Goal: Task Accomplishment & Management: Complete application form

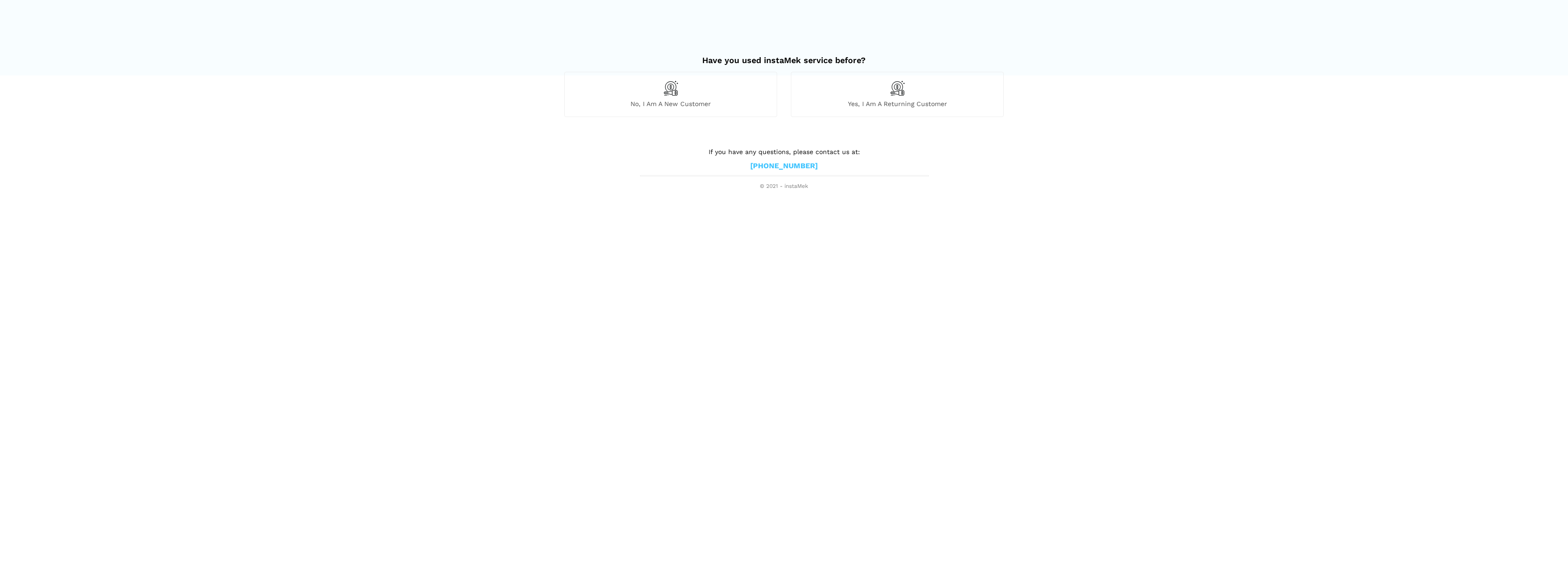
click at [663, 93] on img at bounding box center [671, 88] width 15 height 15
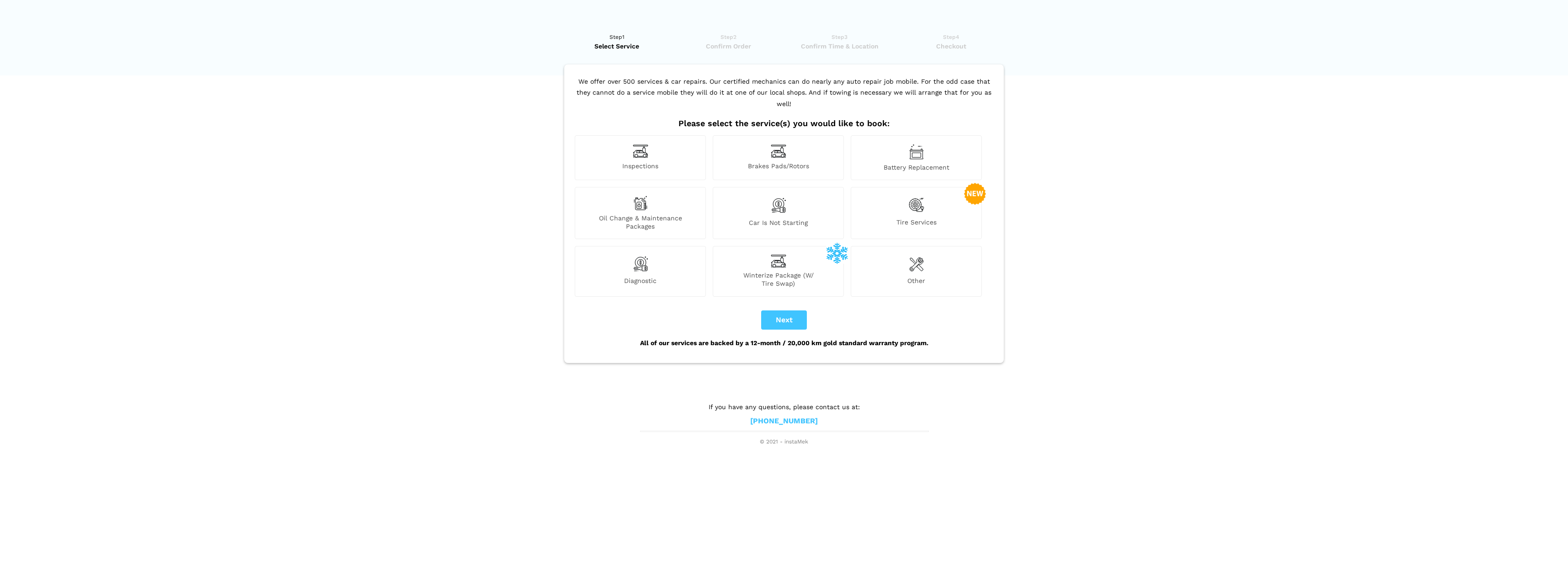
click at [624, 145] on div "Inspections" at bounding box center [640, 157] width 131 height 45
click at [651, 214] on span "Oil Change & Maintenance Packages" at bounding box center [640, 222] width 130 height 16
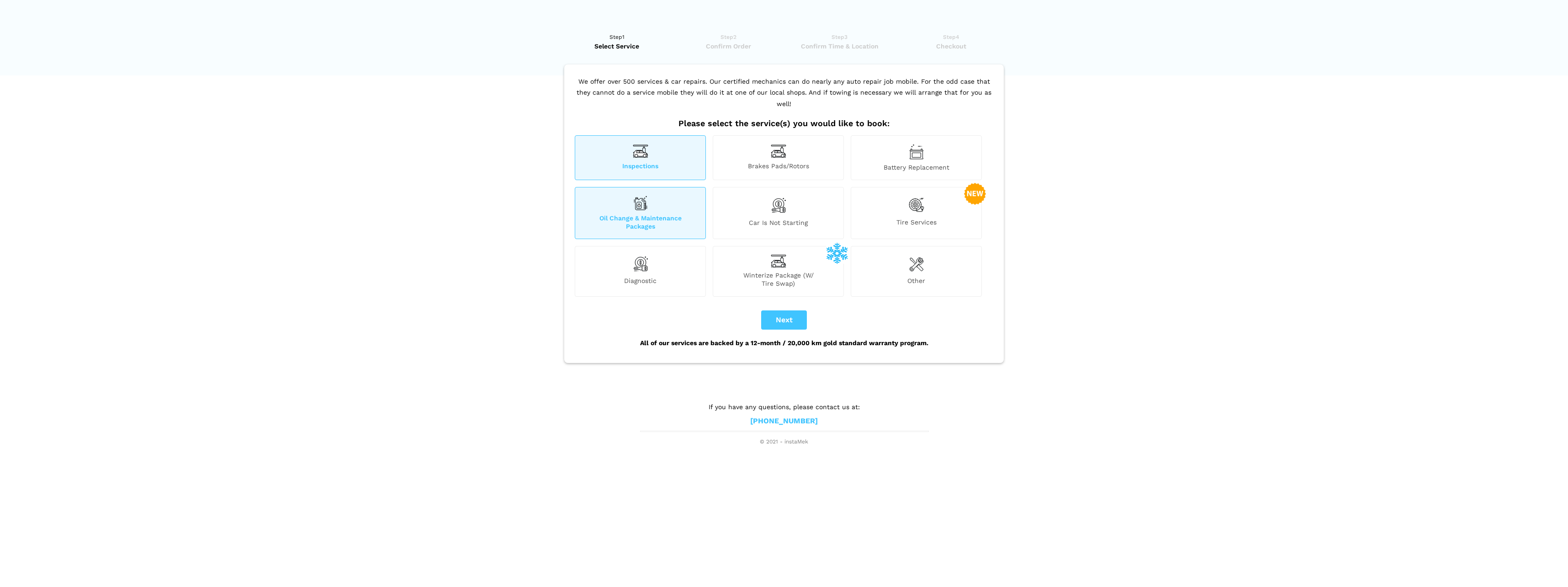
click at [770, 218] on span "Car is not starting" at bounding box center [778, 224] width 130 height 12
click at [666, 214] on span "Oil Change & Maintenance Packages" at bounding box center [640, 222] width 130 height 16
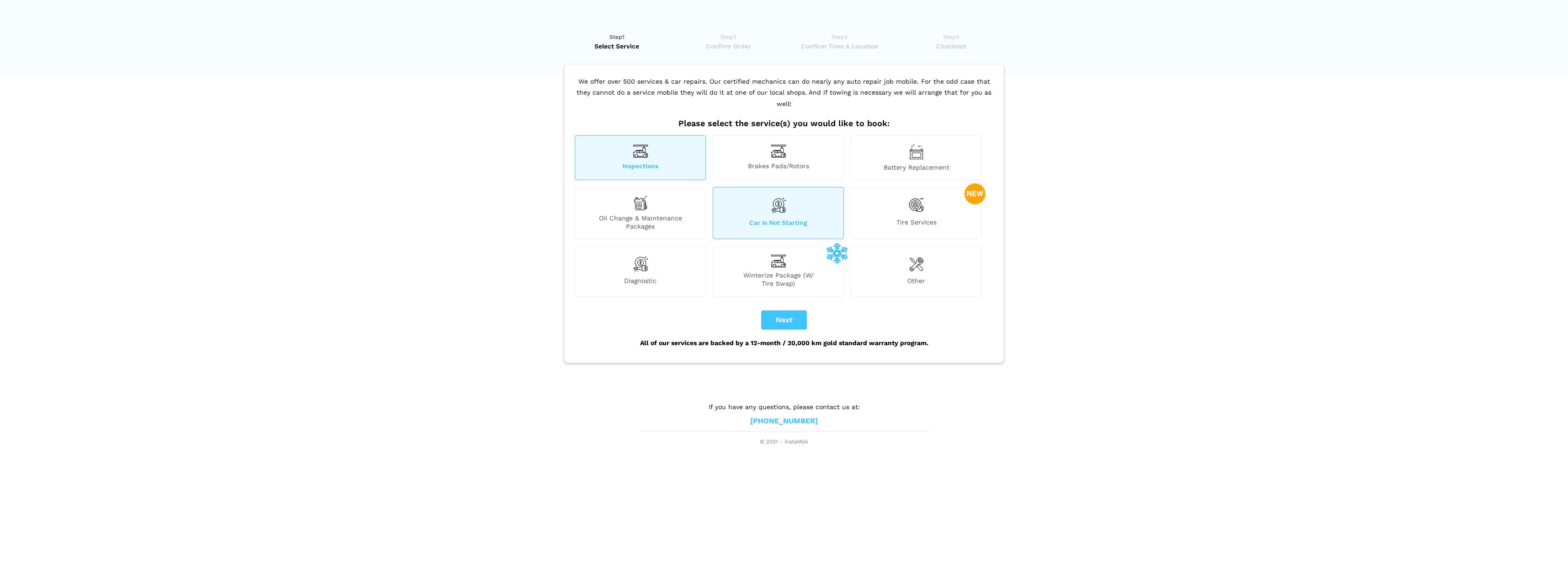
click at [655, 150] on div "Inspections" at bounding box center [640, 157] width 131 height 45
click at [775, 310] on button "Next" at bounding box center [784, 320] width 46 height 19
checkbox input "true"
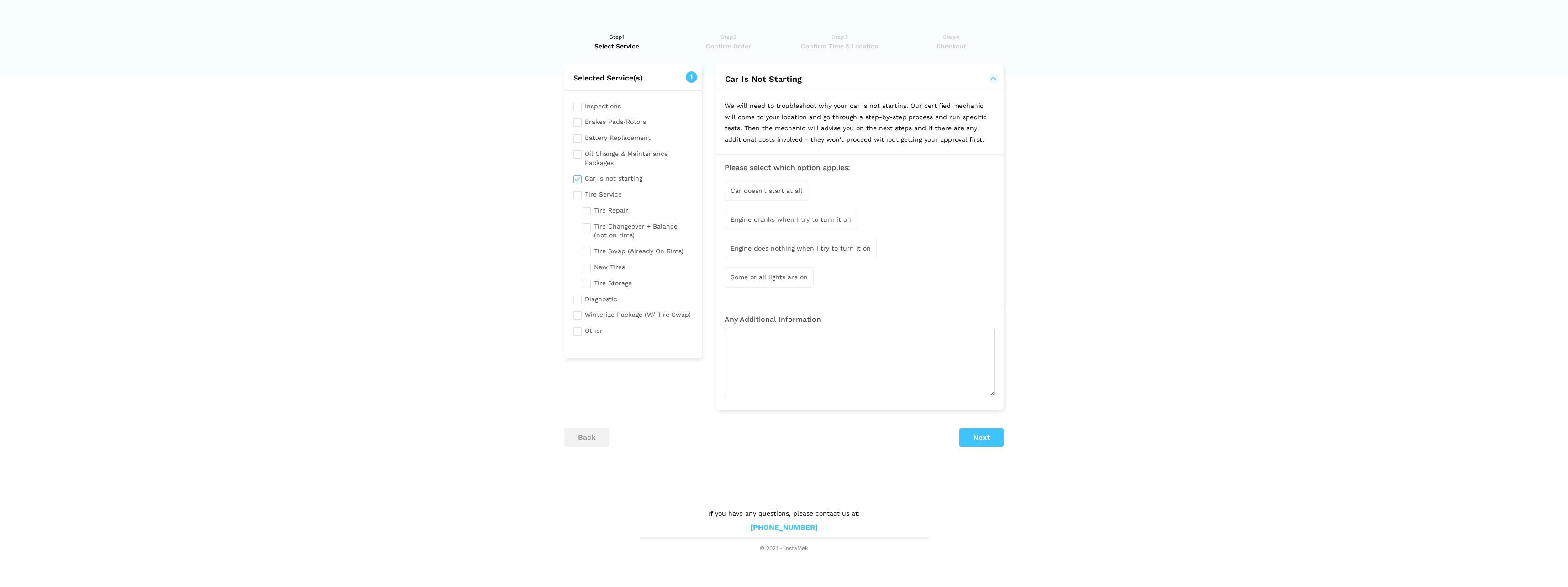
click at [781, 192] on span "Car doesn’t start at all" at bounding box center [766, 190] width 72 height 8
click at [814, 375] on textarea at bounding box center [859, 362] width 270 height 69
drag, startPoint x: 821, startPoint y: 343, endPoint x: 607, endPoint y: 325, distance: 214.8
click at [617, 327] on div "Selected Service(s) 1 Inspections Brakes Pads/Rotors Tire Service" at bounding box center [784, 267] width 453 height 406
paste textarea ""Brake System"
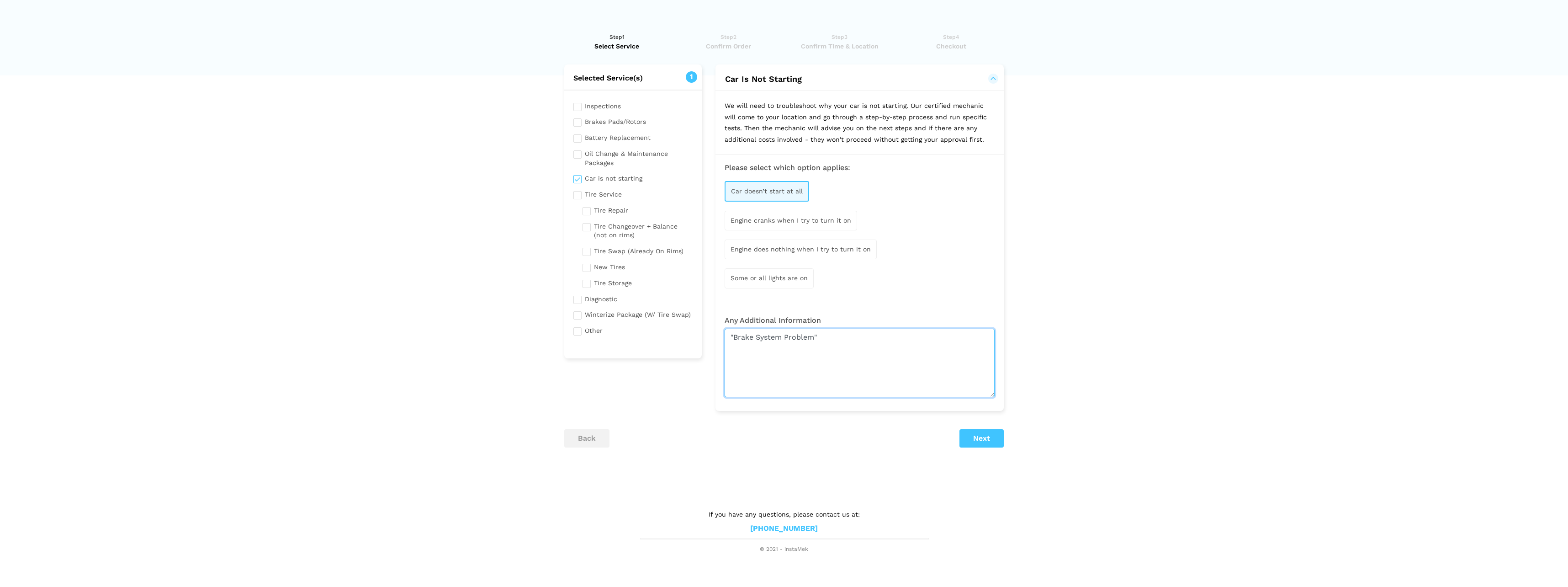
type textarea ""Brake System Problem""
drag, startPoint x: 980, startPoint y: 439, endPoint x: 963, endPoint y: 285, distance: 154.9
click at [963, 285] on div "Selected Service(s) 1 Inspections Brakes Pads/Rotors Tire Service" at bounding box center [784, 267] width 453 height 406
click at [787, 219] on span "Engine cranks when I try to turn it on" at bounding box center [791, 220] width 121 height 8
click at [994, 444] on button "Next" at bounding box center [981, 439] width 44 height 19
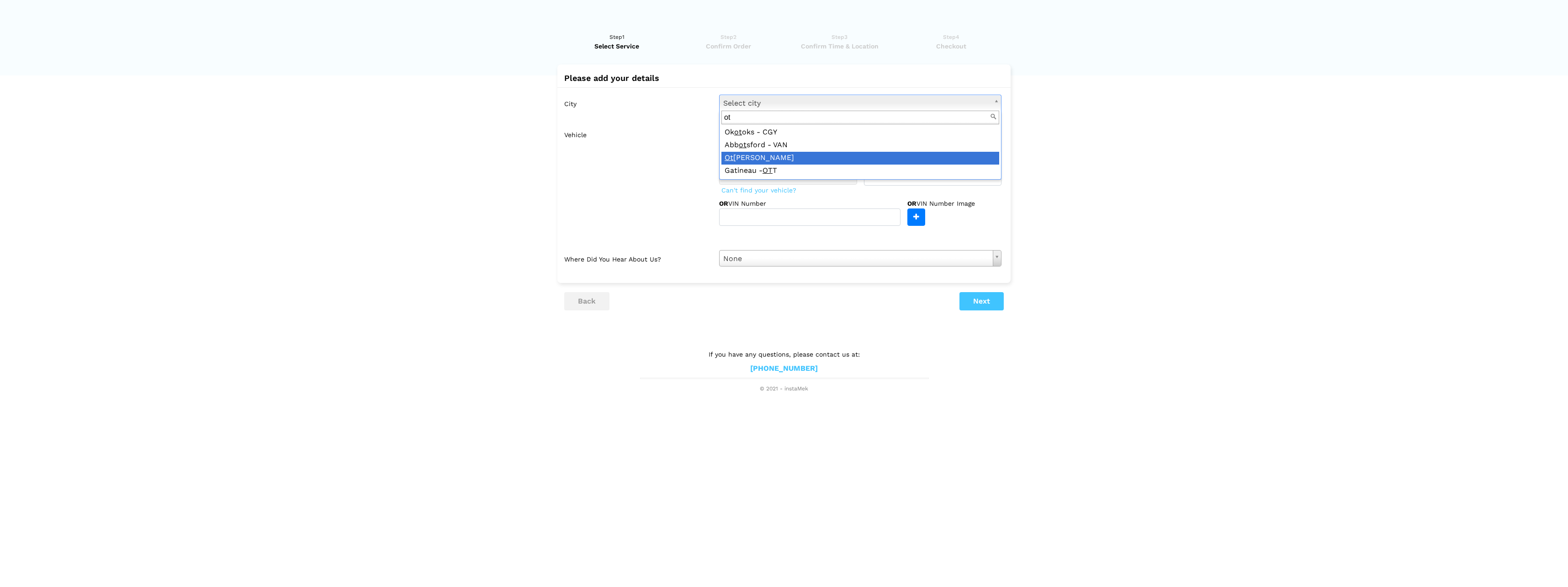
type input "ot"
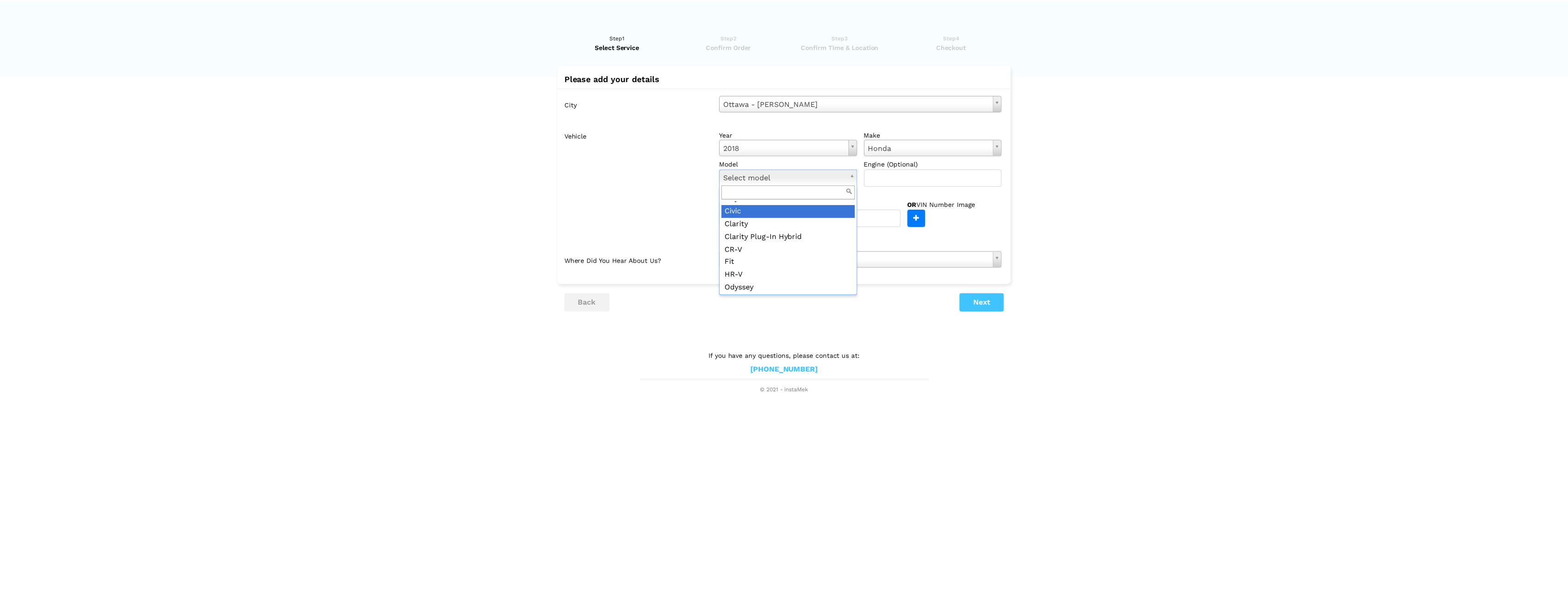
scroll to position [74, 0]
click at [900, 177] on input "text" at bounding box center [936, 177] width 138 height 18
click at [792, 220] on input "text" at bounding box center [813, 217] width 182 height 18
click at [983, 300] on button "Next" at bounding box center [985, 302] width 44 height 19
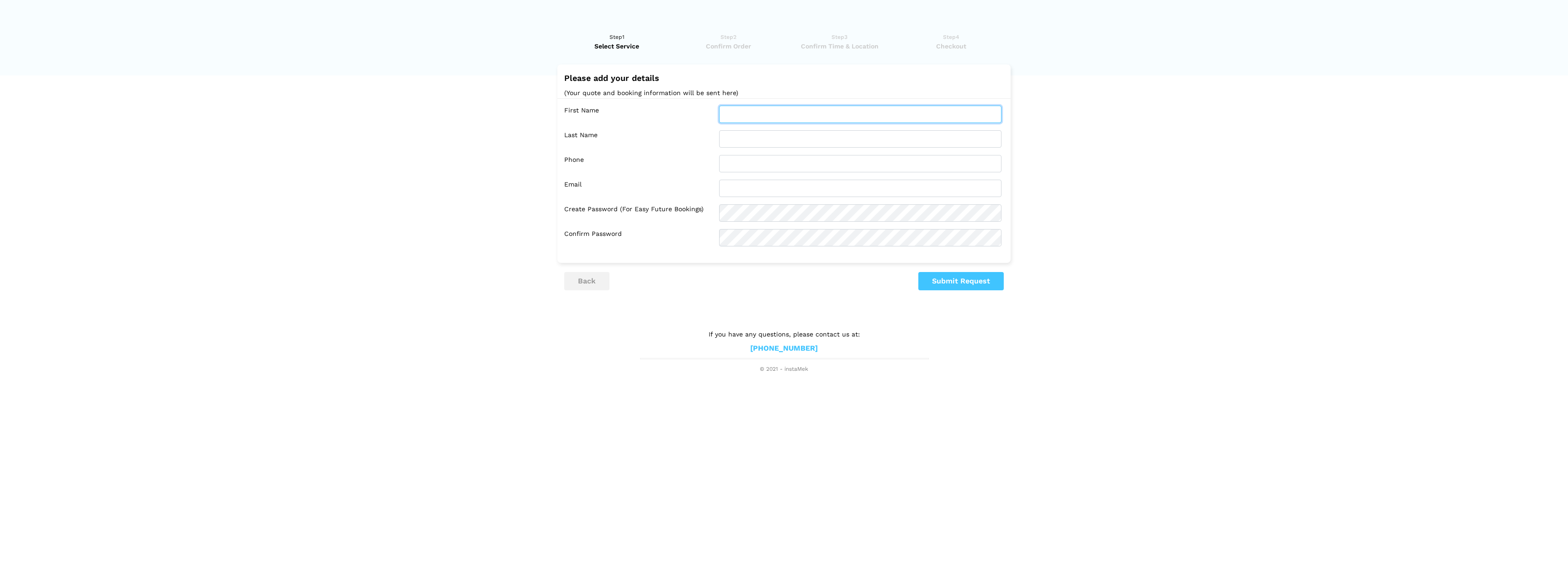
click at [746, 118] on input "text" at bounding box center [860, 114] width 282 height 18
type input "Indra"
type input "Vachaspati"
type input "6138584654"
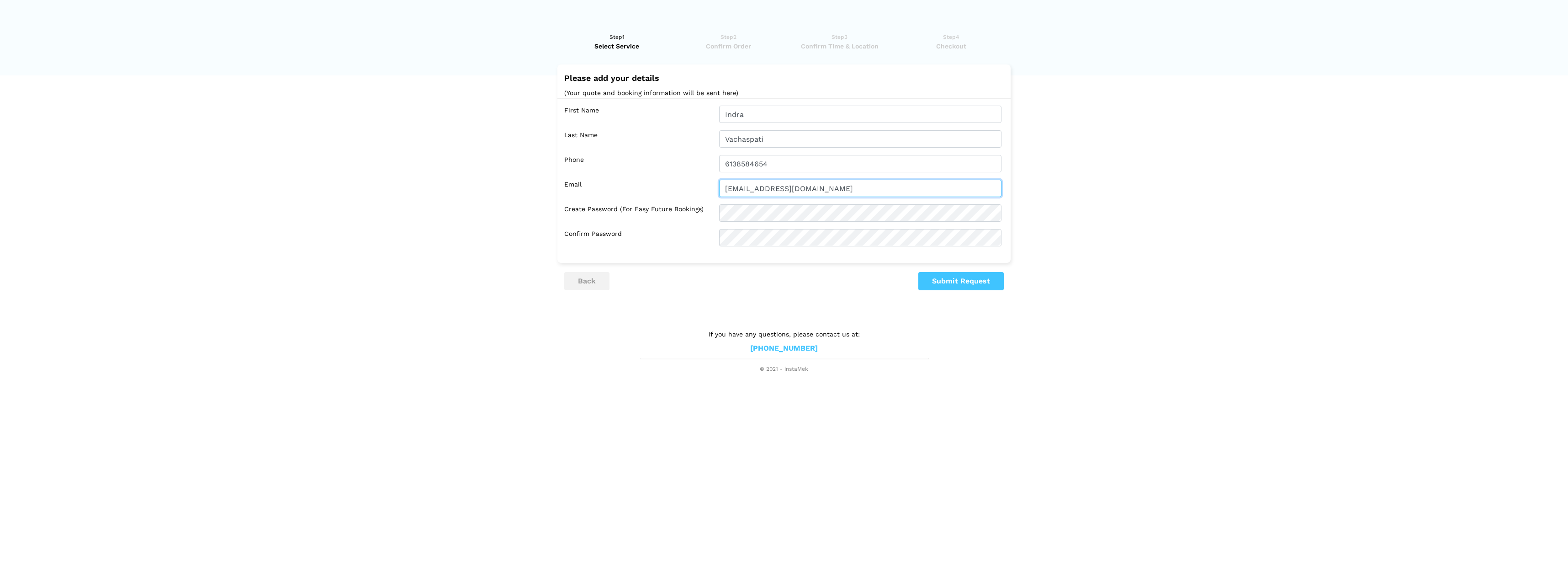
drag, startPoint x: 816, startPoint y: 194, endPoint x: 705, endPoint y: 187, distance: 111.2
click at [705, 187] on div "Email [EMAIL_ADDRESS][DOMAIN_NAME]" at bounding box center [786, 188] width 444 height 18
type input "[EMAIL_ADDRESS][DOMAIN_NAME]"
click at [555, 207] on lik "Have you used instaMek service before? No, I am a new customer Yes, I am a retu…" at bounding box center [784, 199] width 1568 height 350
click at [956, 278] on button "Submit Request" at bounding box center [961, 281] width 85 height 19
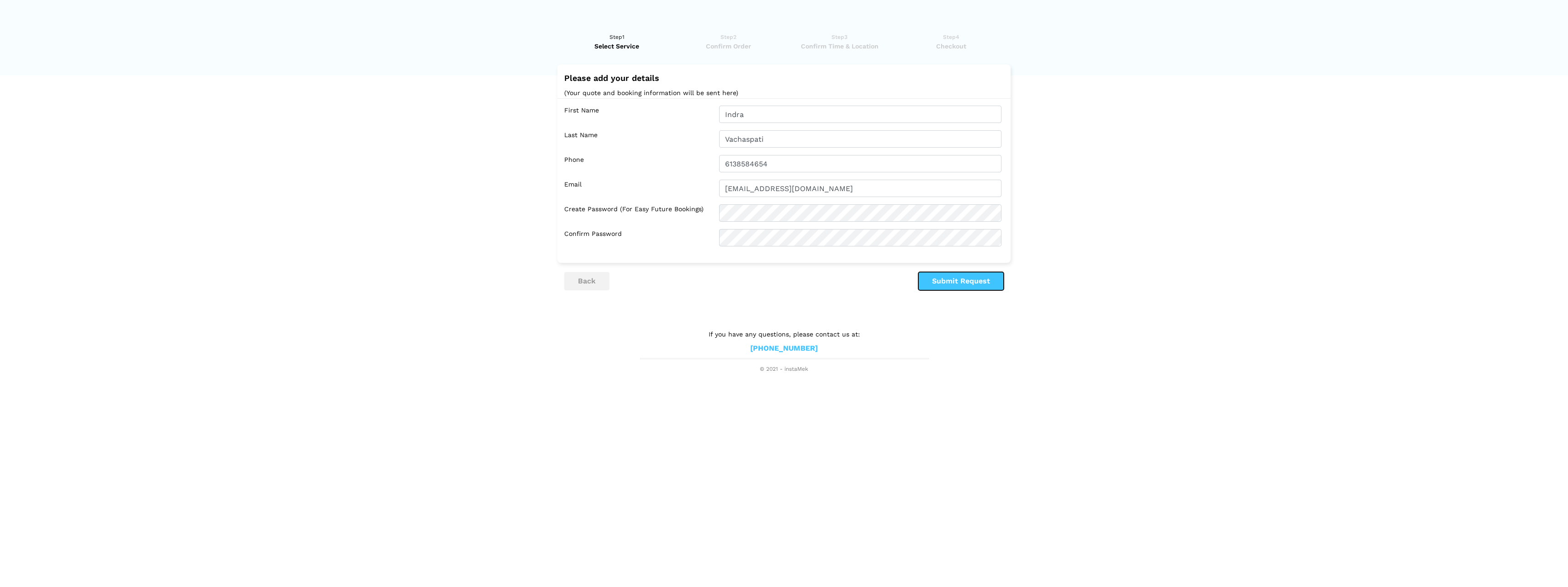
click at [983, 282] on button "Submit Request" at bounding box center [961, 281] width 85 height 19
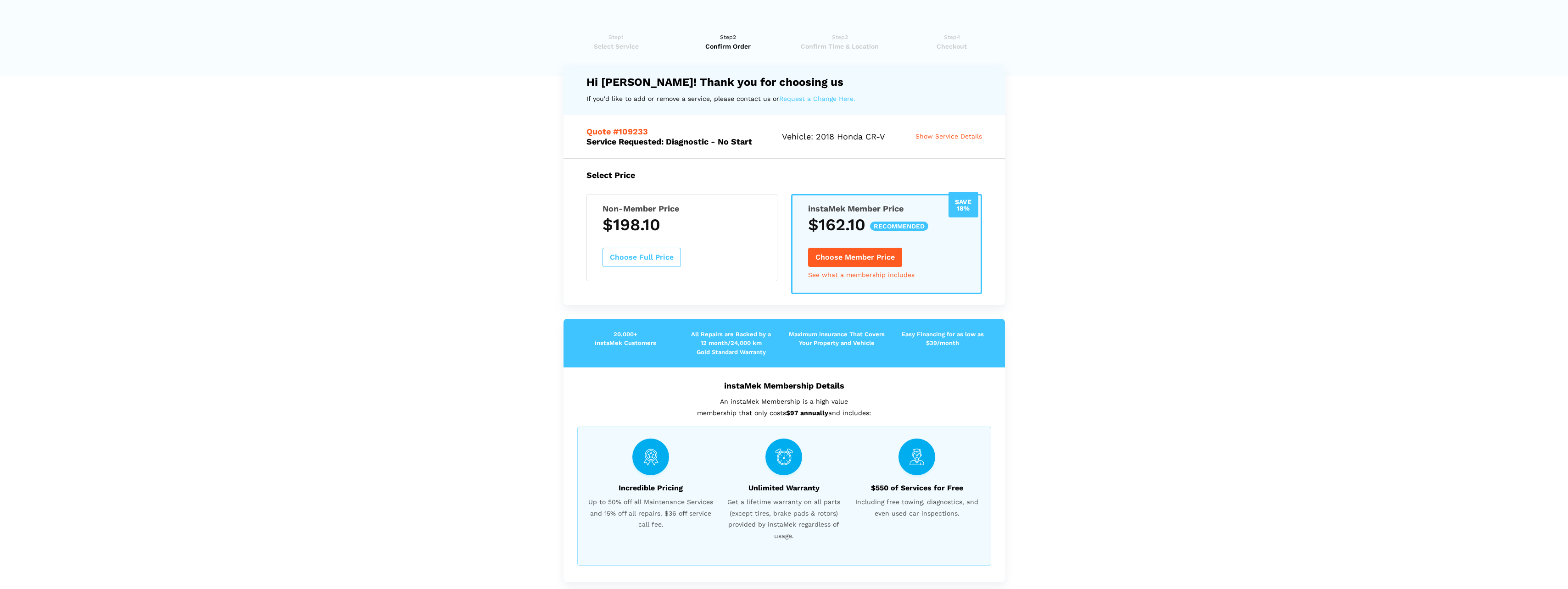
click at [872, 259] on button "Choose Member Price" at bounding box center [855, 257] width 94 height 20
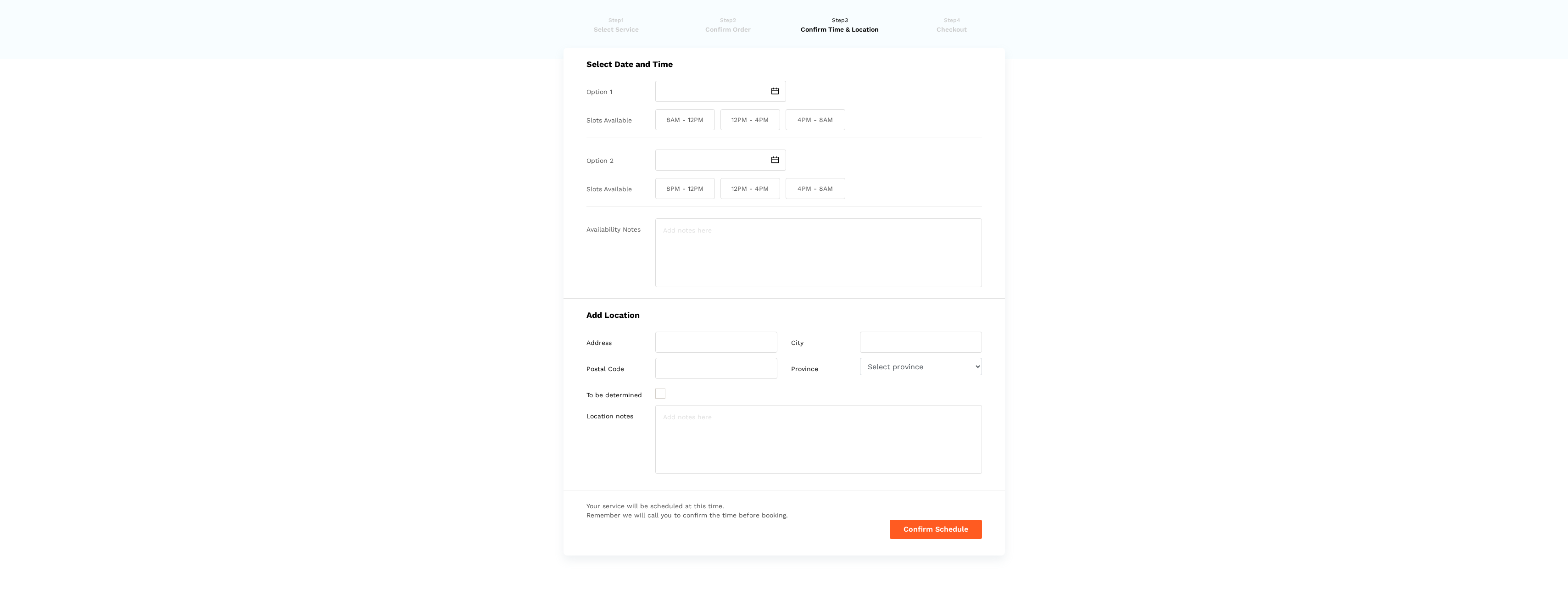
scroll to position [0, 0]
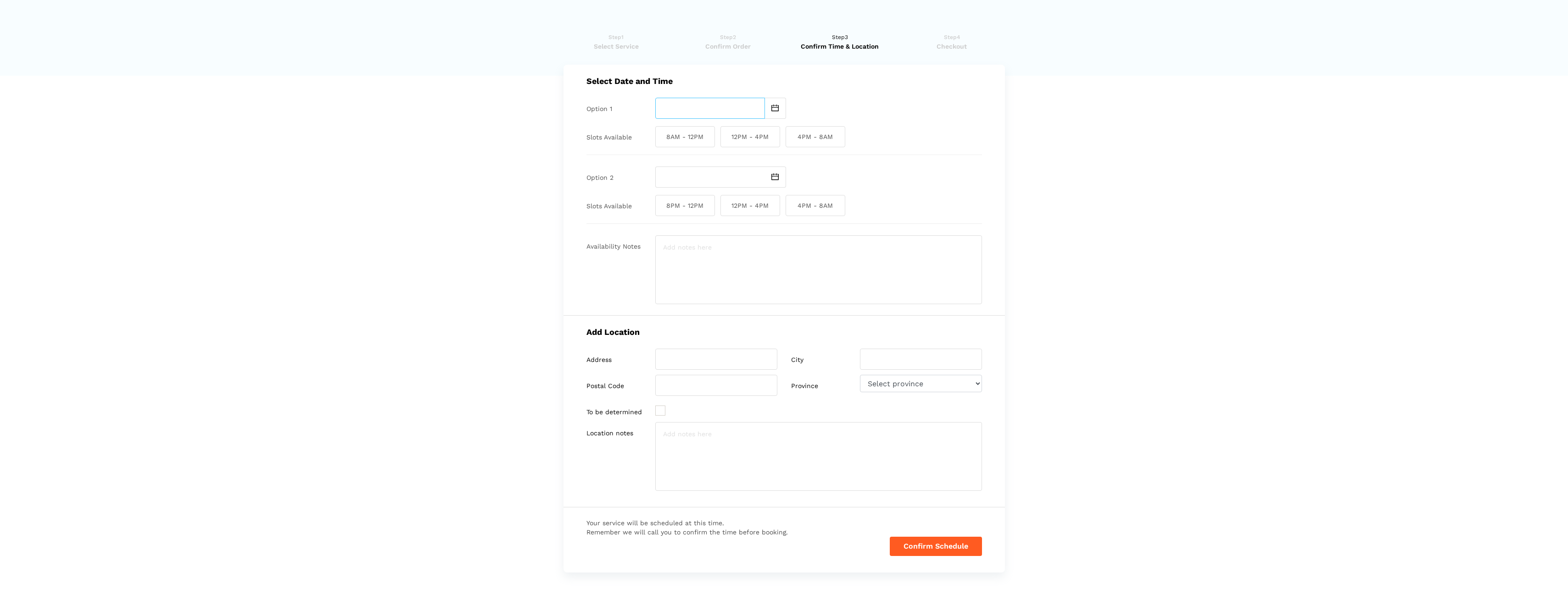
click at [660, 103] on input "text" at bounding box center [709, 108] width 110 height 21
click at [689, 165] on td "2" at bounding box center [687, 159] width 11 height 11
type input "[DATE]"
click at [814, 136] on span "4PM - 8AM" at bounding box center [815, 137] width 59 height 21
click at [792, 136] on input "4PM - 8AM" at bounding box center [788, 137] width 6 height 21
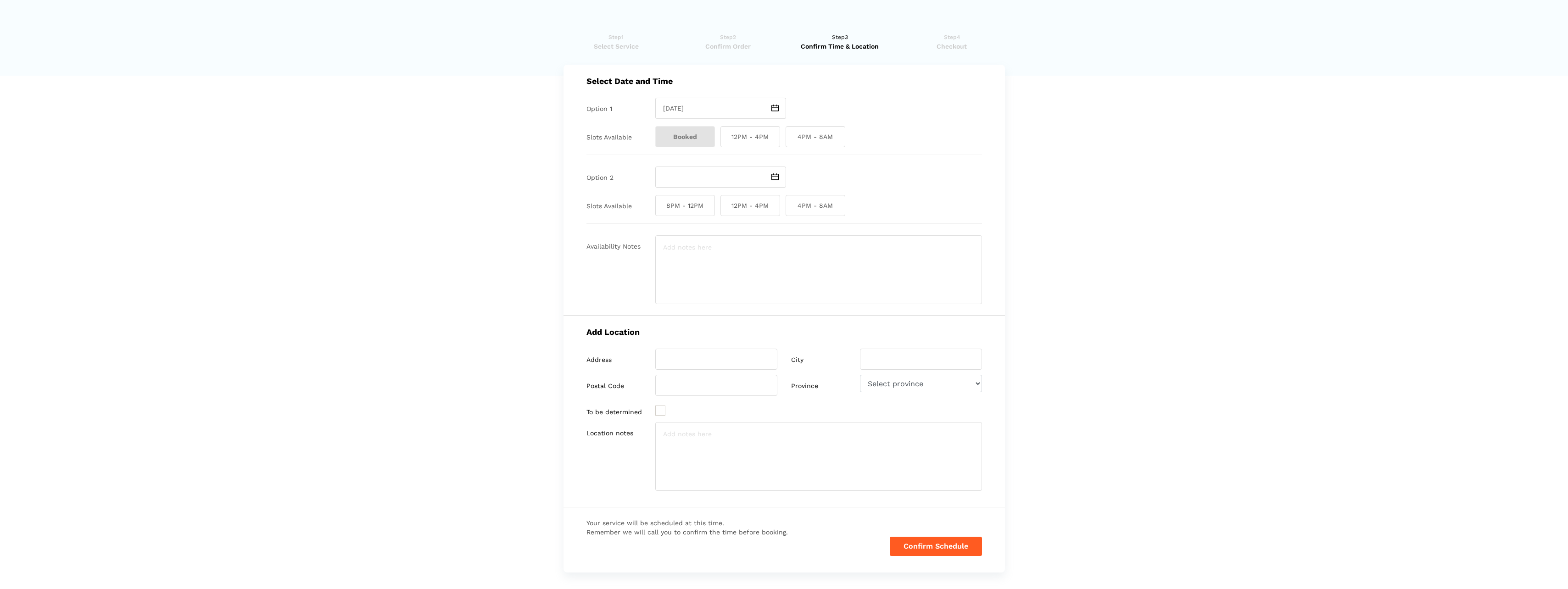
checkbox input "true"
click at [691, 179] on input "text" at bounding box center [709, 177] width 110 height 21
click at [699, 233] on td "3" at bounding box center [698, 227] width 11 height 11
type input "[DATE]"
click at [695, 207] on span "8AM - 12PM" at bounding box center [685, 205] width 59 height 21
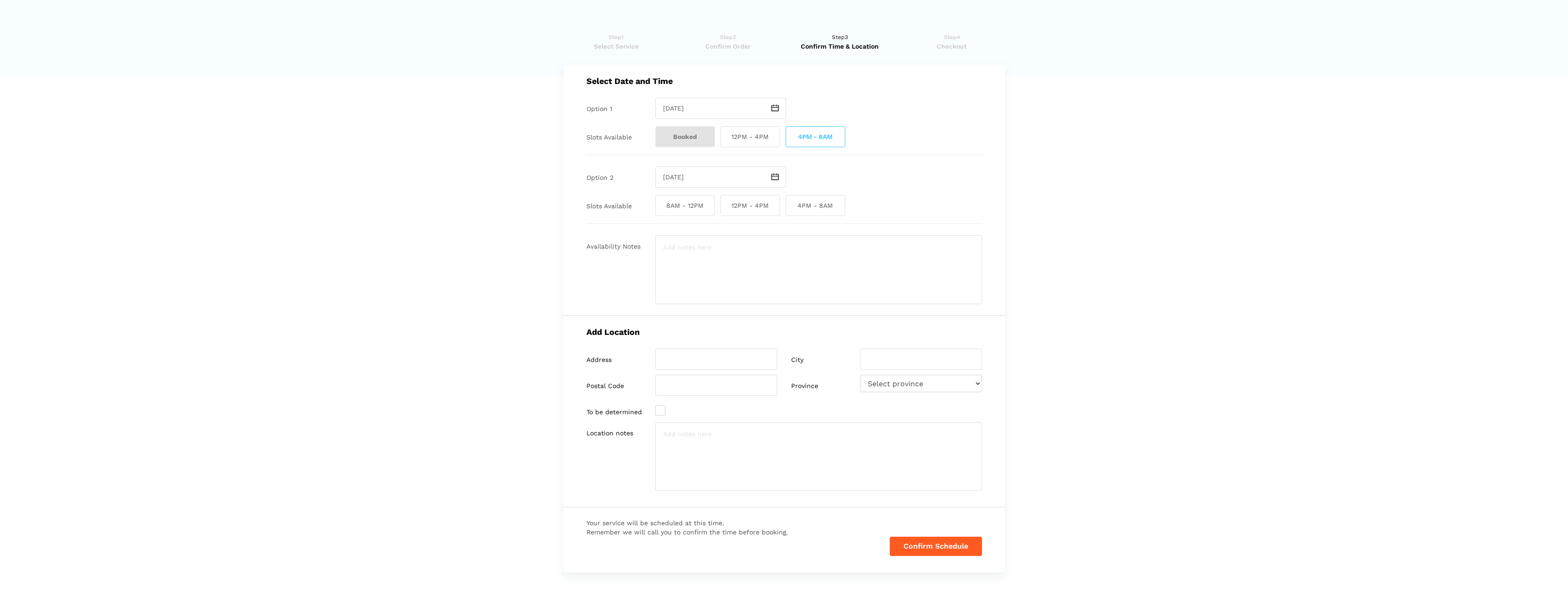
click at [661, 207] on input "8AM - 12PM" at bounding box center [657, 205] width 6 height 21
checkbox input "true"
click at [815, 257] on textarea at bounding box center [818, 269] width 327 height 69
click at [722, 362] on input "search" at bounding box center [716, 359] width 122 height 21
type input "[STREET_ADDRESS]"
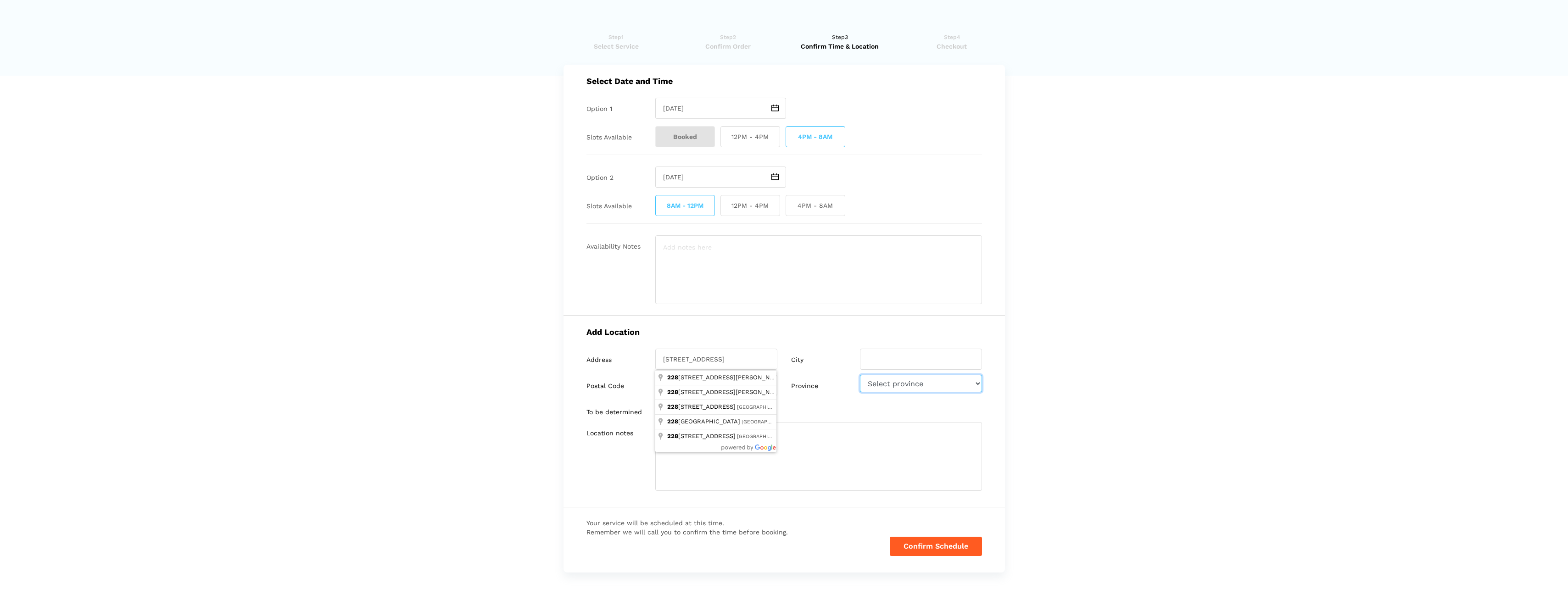
select select "ON"
click at [1040, 390] on lik "Have you used instaMek service before? No, I am a new customer Yes, I am a retu…" at bounding box center [784, 339] width 1568 height 632
click at [671, 385] on input "search" at bounding box center [716, 384] width 122 height 21
type input "K2M0L5"
click at [902, 361] on input "search" at bounding box center [921, 359] width 122 height 21
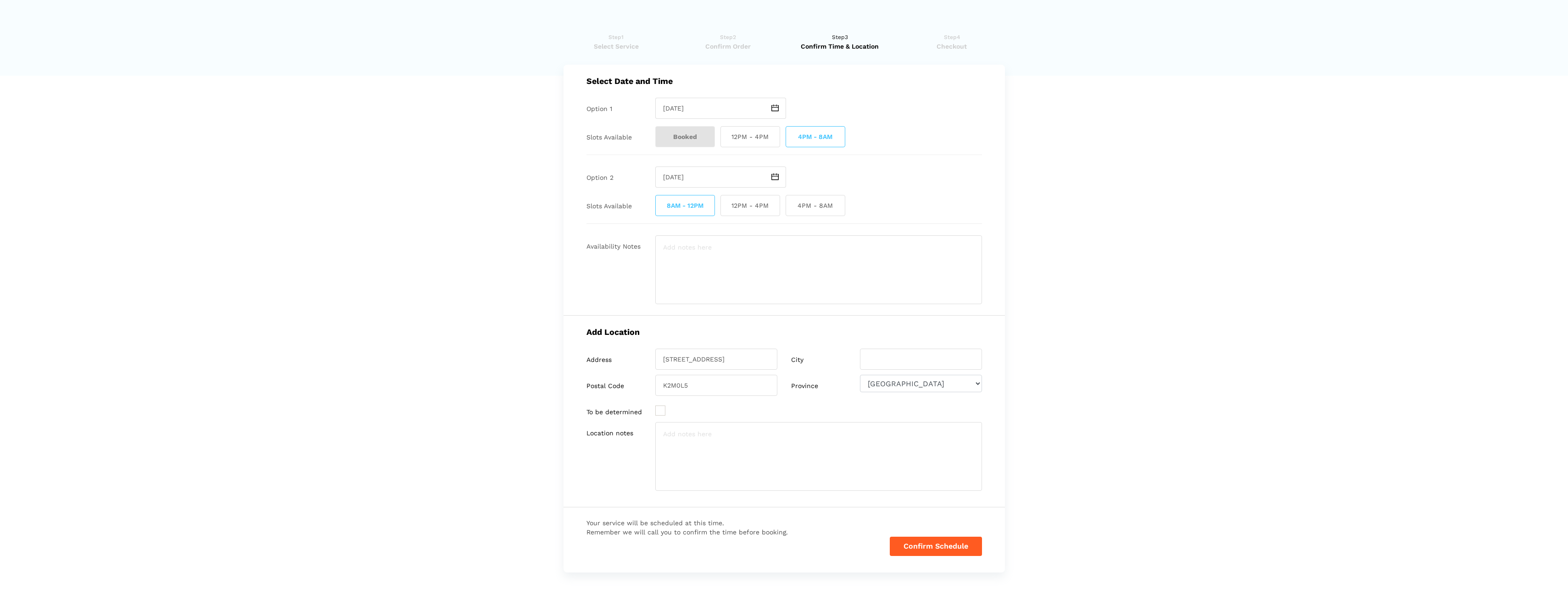
click at [251, 267] on lik "Have you used instaMek service before? No, I am a new customer Yes, I am a retu…" at bounding box center [784, 339] width 1568 height 632
